Goal: Navigation & Orientation: Find specific page/section

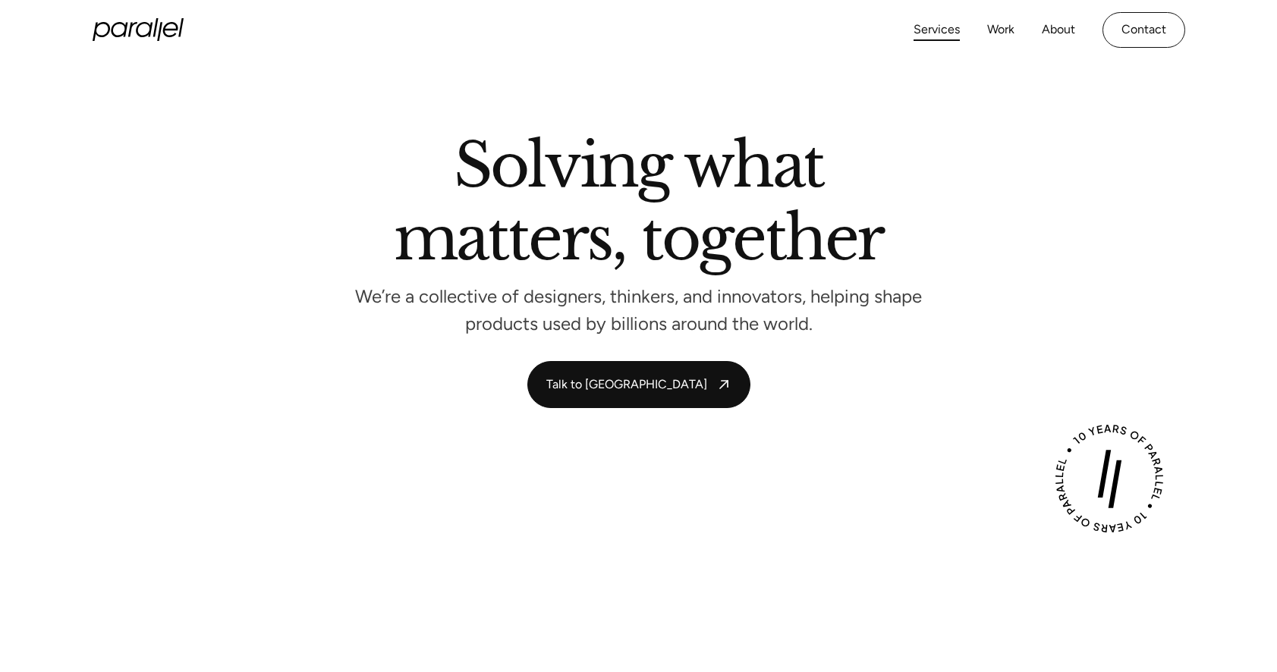
click at [929, 31] on link "Services" at bounding box center [936, 30] width 46 height 22
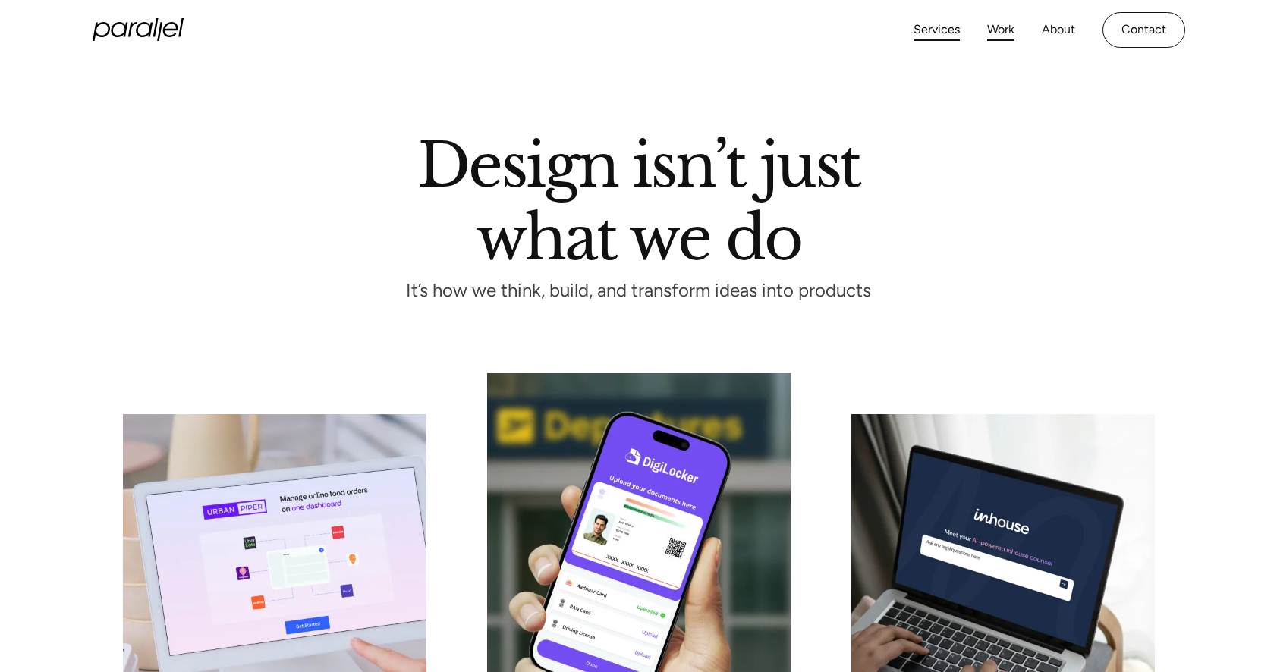
click at [1001, 27] on link "Work" at bounding box center [1000, 30] width 27 height 22
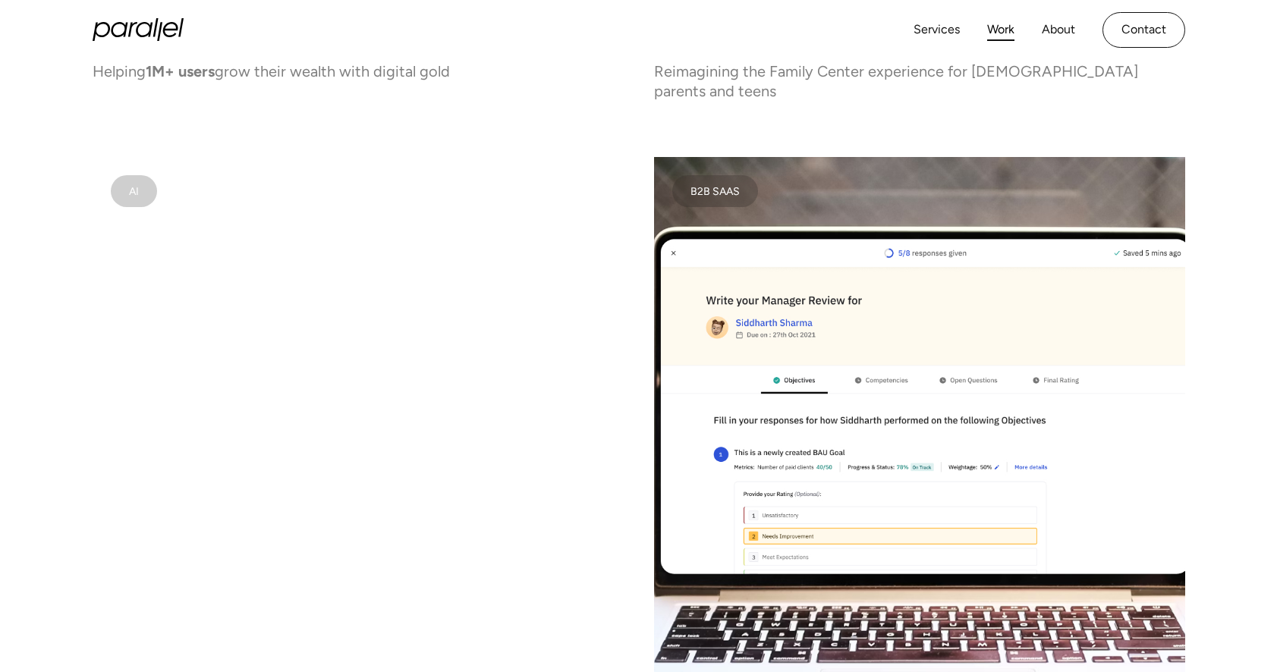
scroll to position [5102, 0]
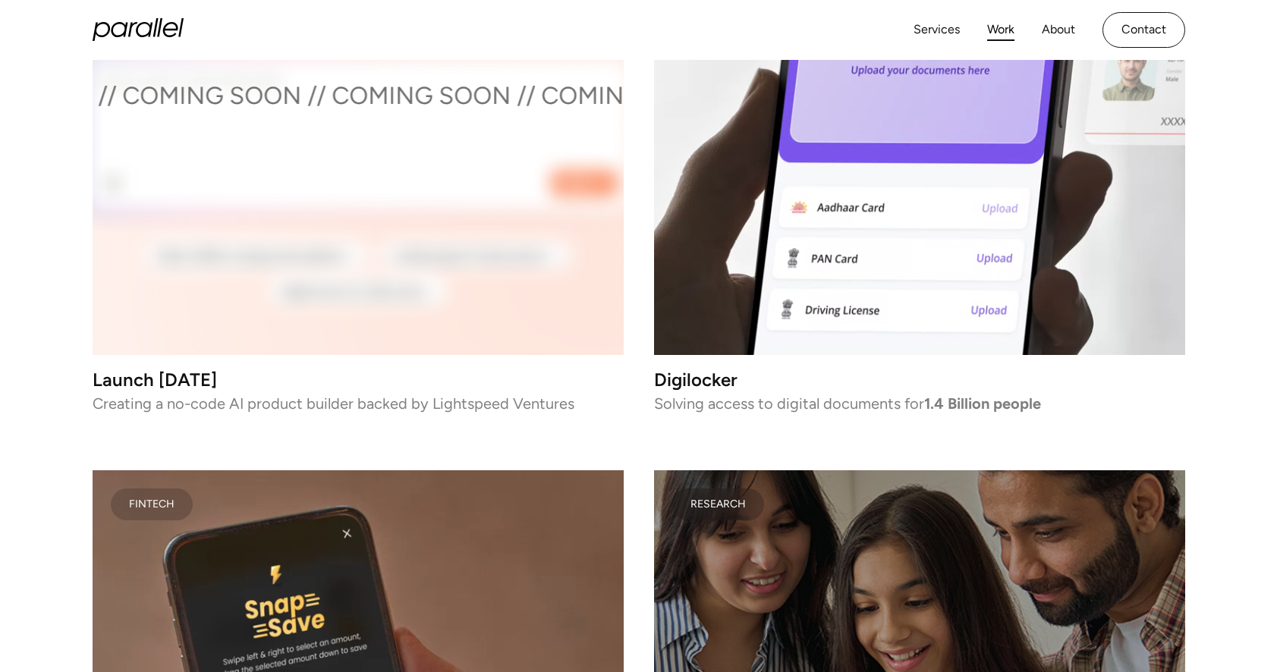
click at [134, 24] on icon "home" at bounding box center [131, 29] width 9 height 15
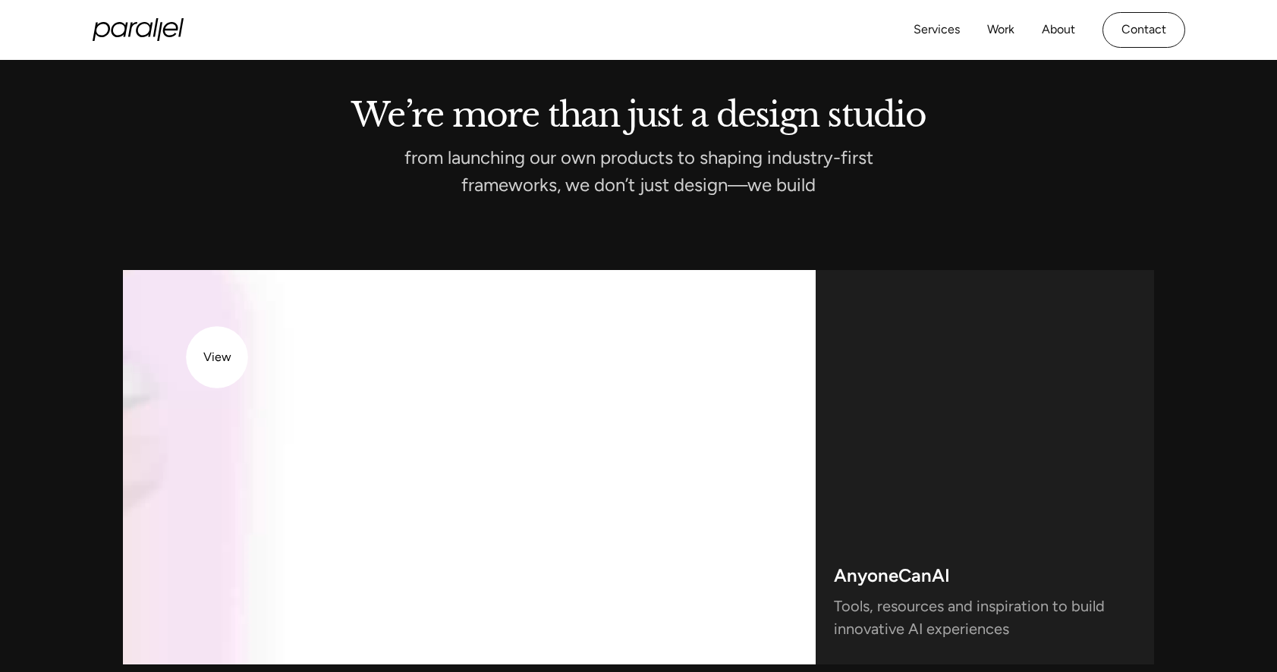
scroll to position [3835, 0]
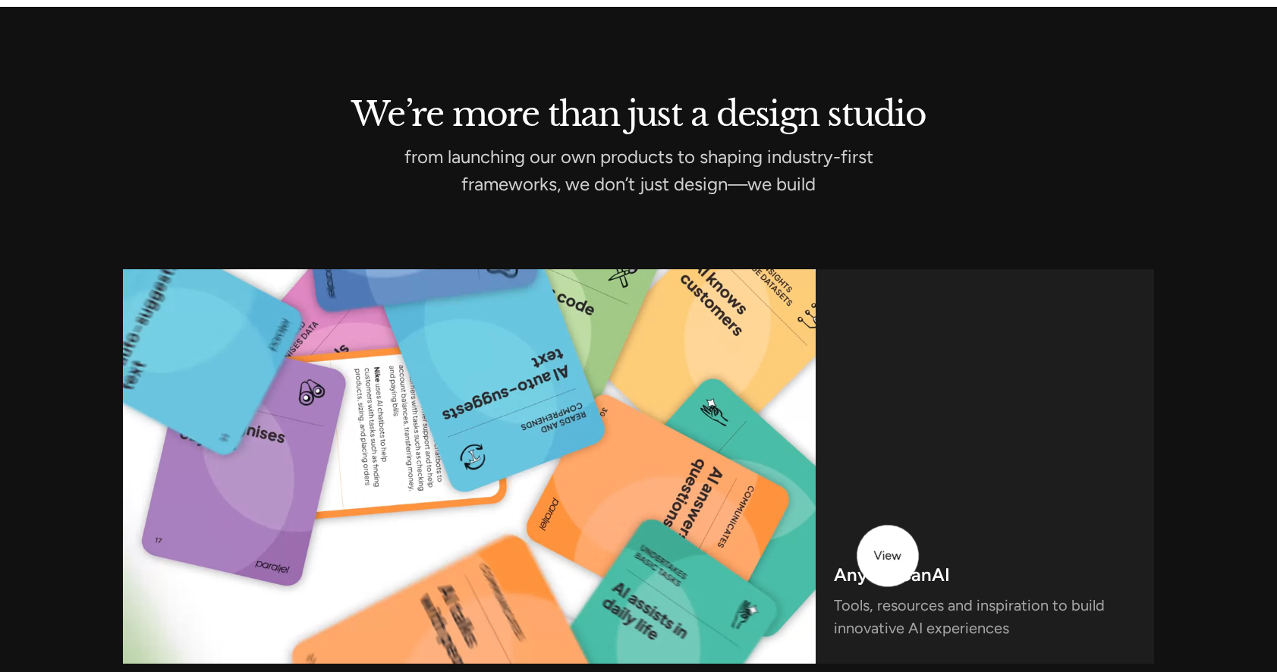
click at [888, 569] on h3 "AnyoneCanAI" at bounding box center [892, 579] width 116 height 20
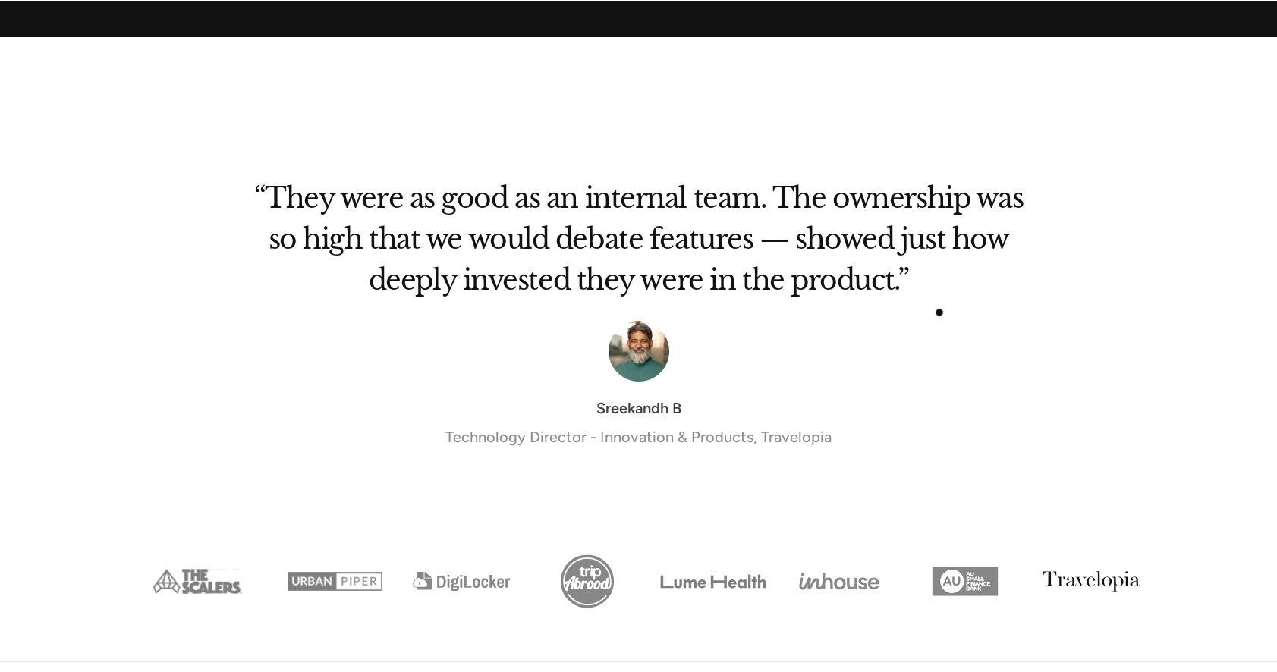
scroll to position [4964, 0]
